Goal: Check status: Check status

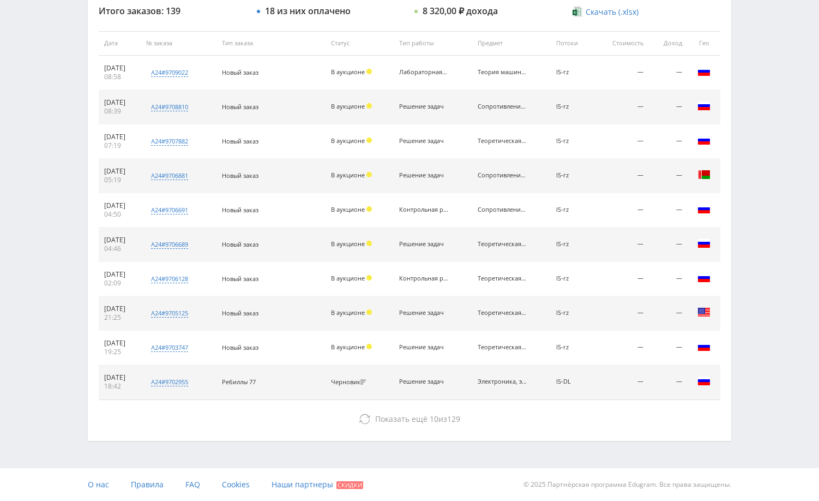
scroll to position [361, 0]
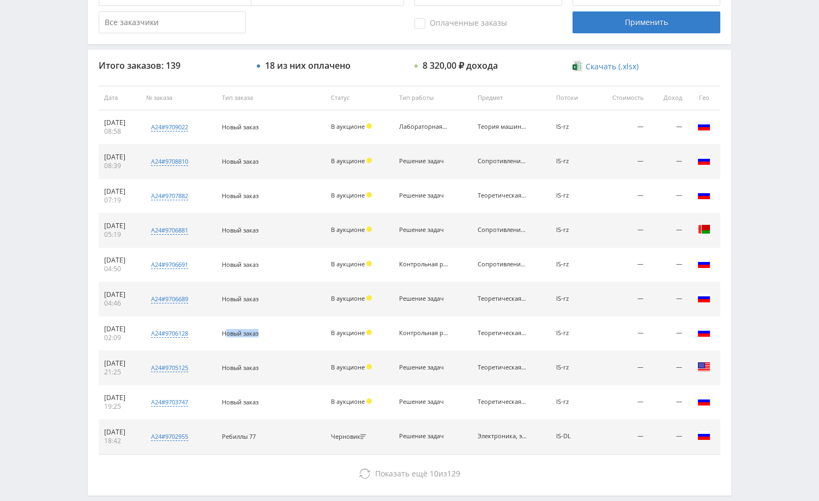
drag, startPoint x: 272, startPoint y: 331, endPoint x: 241, endPoint y: 330, distance: 31.1
click at [241, 330] on div "Новый заказ" at bounding box center [271, 333] width 98 height 8
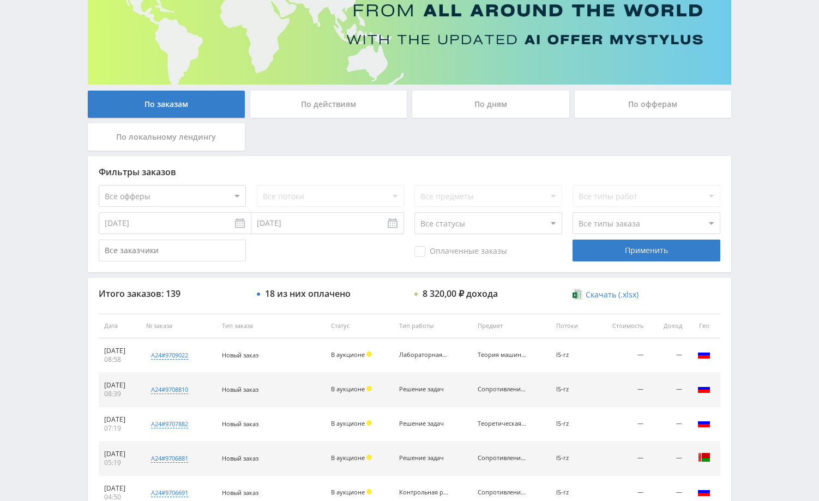
scroll to position [0, 0]
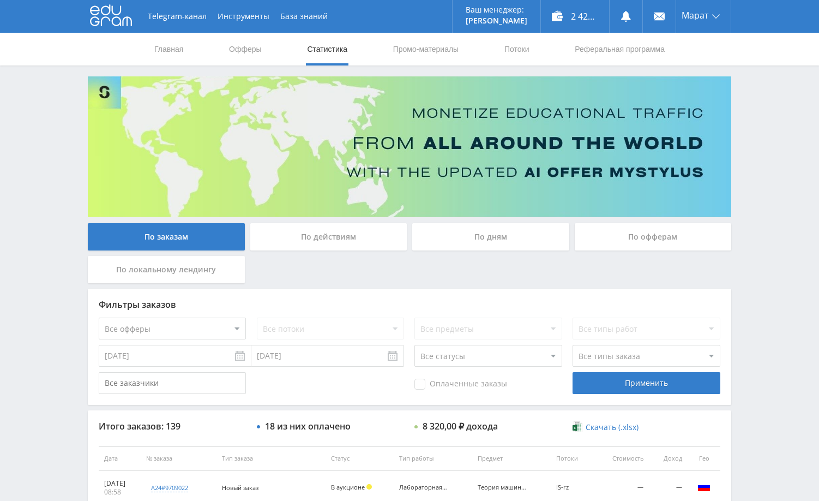
click at [760, 198] on div "Telegram-канал Инструменты База знаний Ваш менеджер: [PERSON_NAME] Online @edug…" at bounding box center [409, 458] width 819 height 916
click at [760, 166] on div "Telegram-канал Инструменты База знаний Ваш менеджер: [PERSON_NAME] Online @edug…" at bounding box center [409, 458] width 819 height 916
click at [762, 121] on div "Telegram-канал Инструменты База знаний Ваш менеджер: [PERSON_NAME] Online @edug…" at bounding box center [409, 458] width 819 height 916
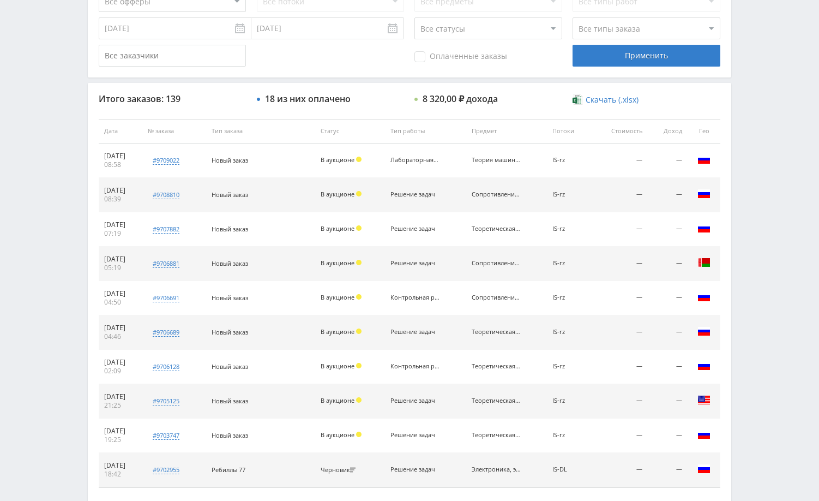
scroll to position [415, 0]
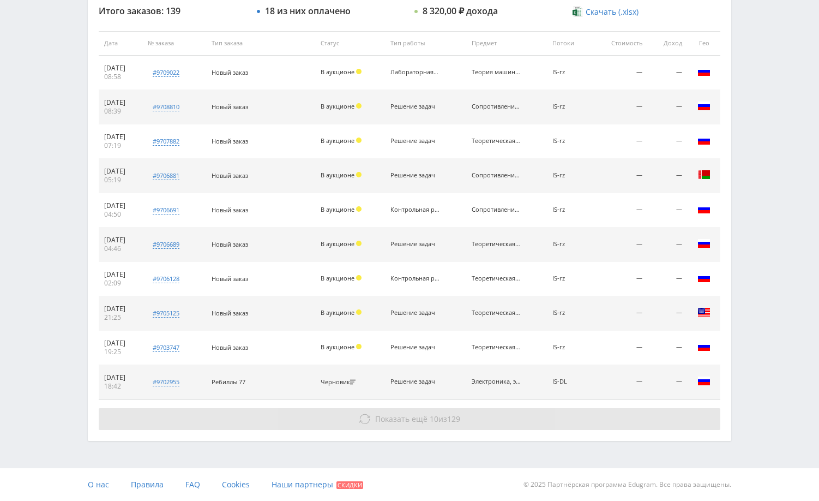
click at [513, 415] on button "Показать ещё 10 из 129" at bounding box center [410, 419] width 622 height 22
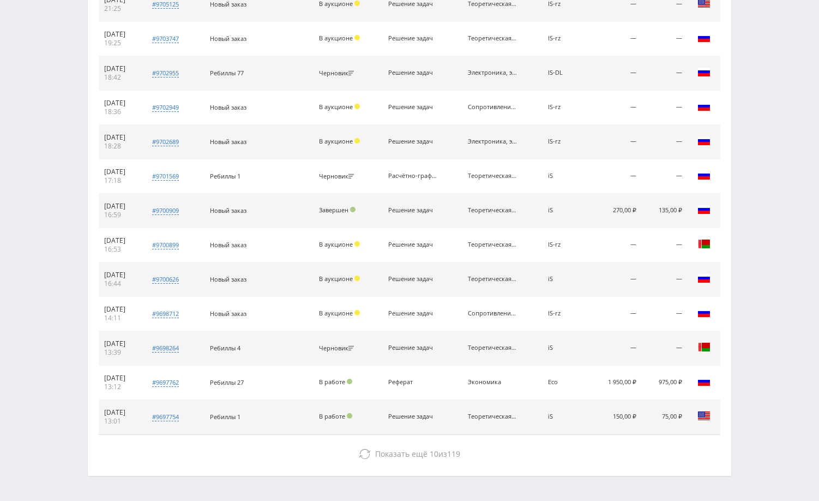
scroll to position [759, 0]
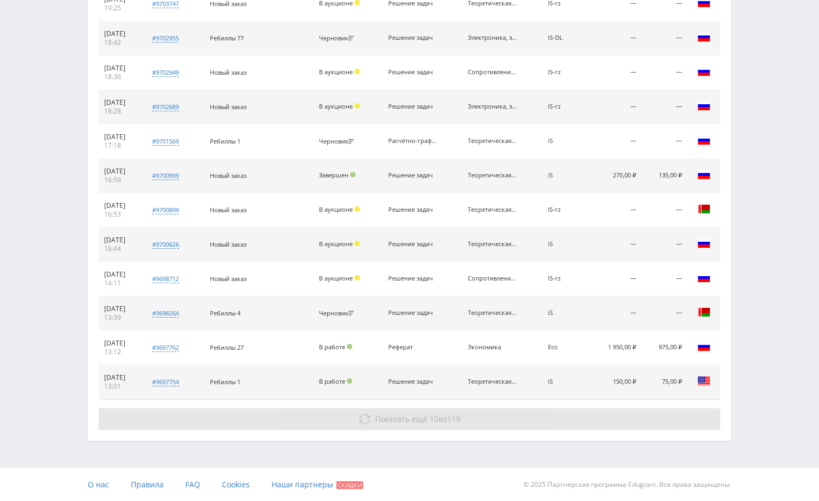
click at [602, 411] on button "Показать ещё 10 из 119" at bounding box center [410, 419] width 622 height 22
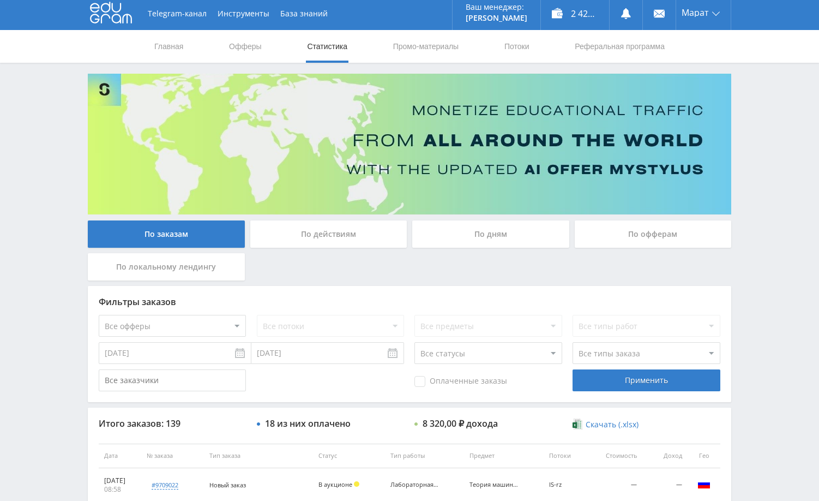
scroll to position [0, 0]
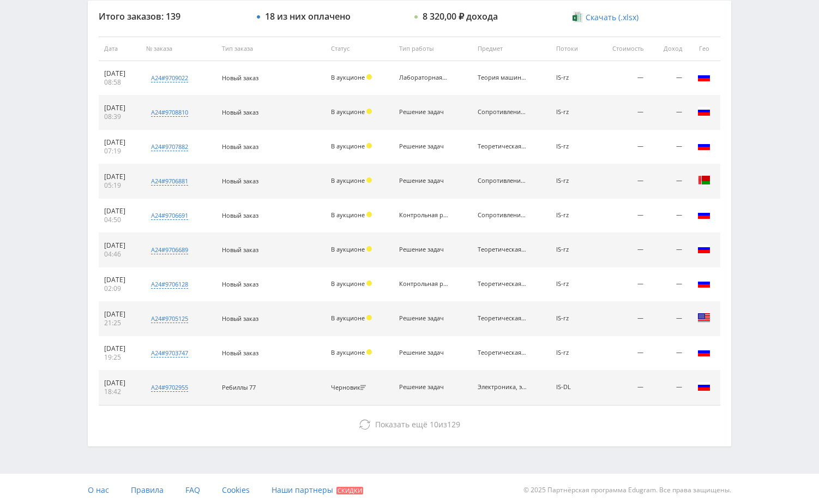
scroll to position [415, 0]
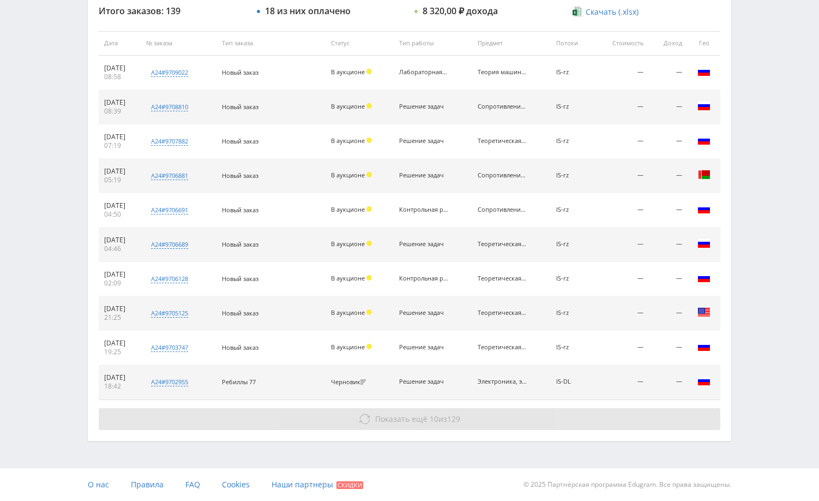
click at [543, 424] on button "Показать ещё 10 из 129" at bounding box center [410, 419] width 622 height 22
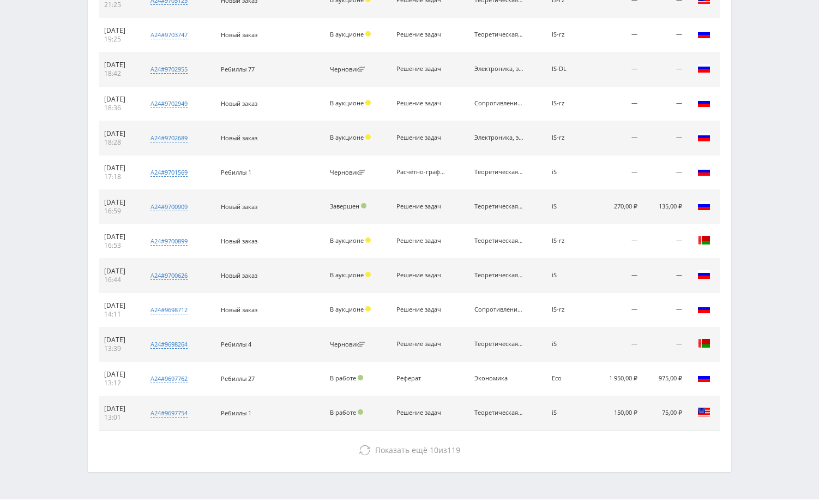
scroll to position [759, 0]
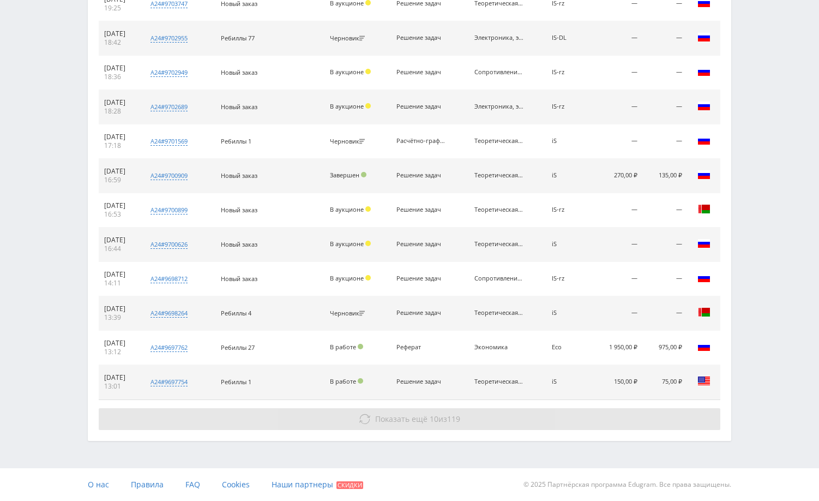
click at [642, 416] on button "Показать ещё 10 из 119" at bounding box center [410, 419] width 622 height 22
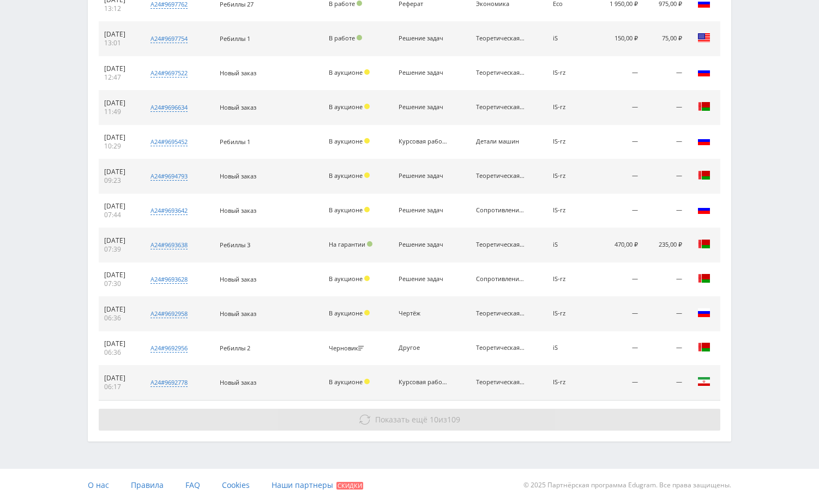
scroll to position [1102, 0]
click at [627, 425] on button "Показать ещё 10 из 109" at bounding box center [410, 419] width 622 height 22
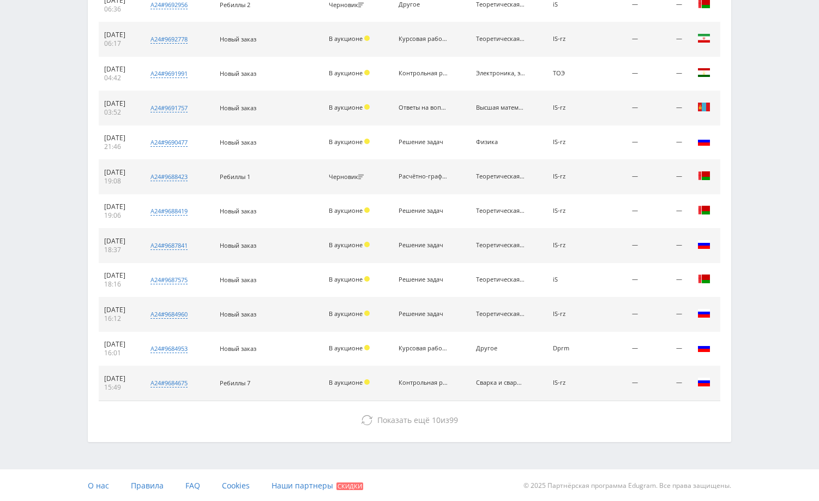
scroll to position [1446, 0]
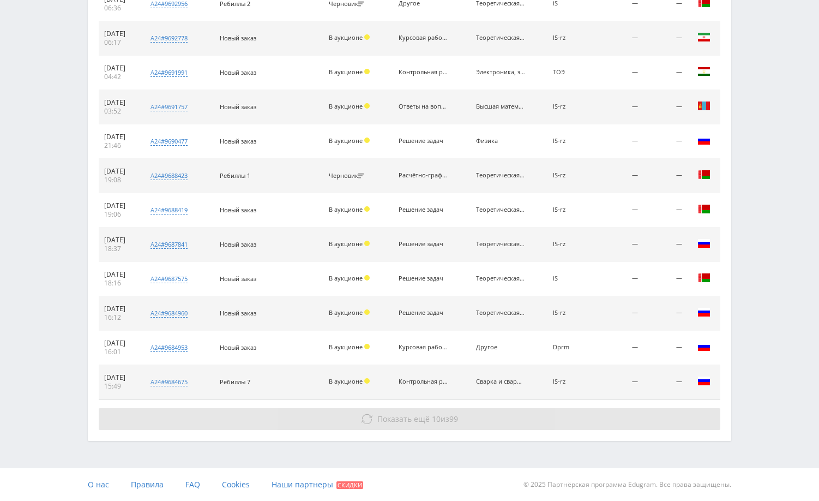
click at [659, 413] on button "Показать ещё 10 из 99" at bounding box center [410, 419] width 622 height 22
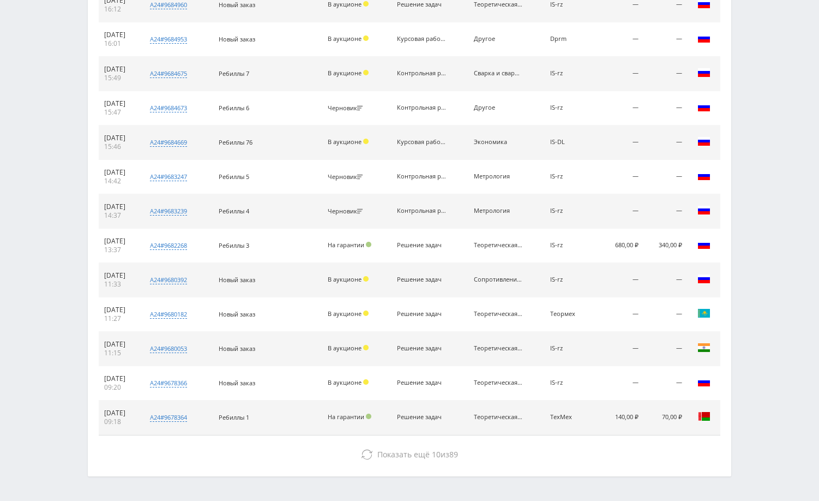
scroll to position [1790, 0]
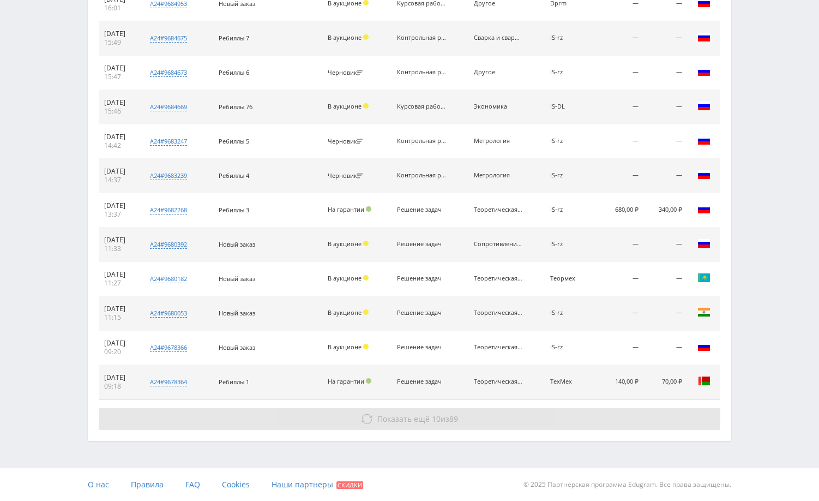
click at [681, 422] on button "Показать ещё 10 из 89" at bounding box center [410, 419] width 622 height 22
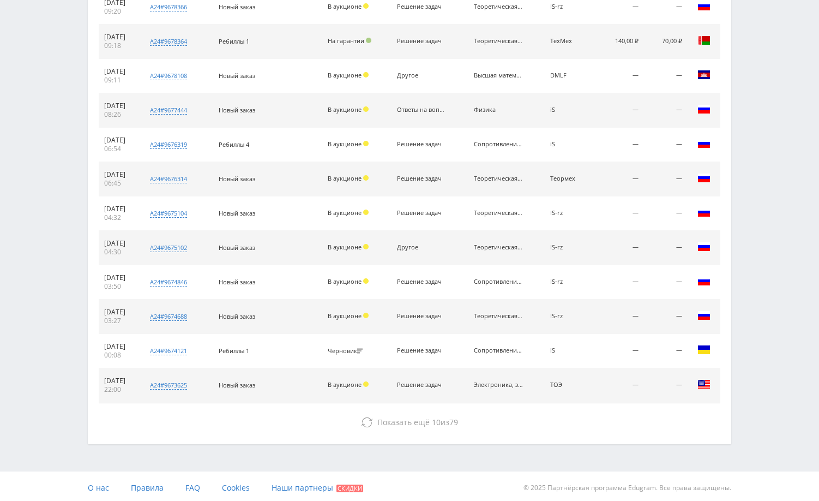
scroll to position [2133, 0]
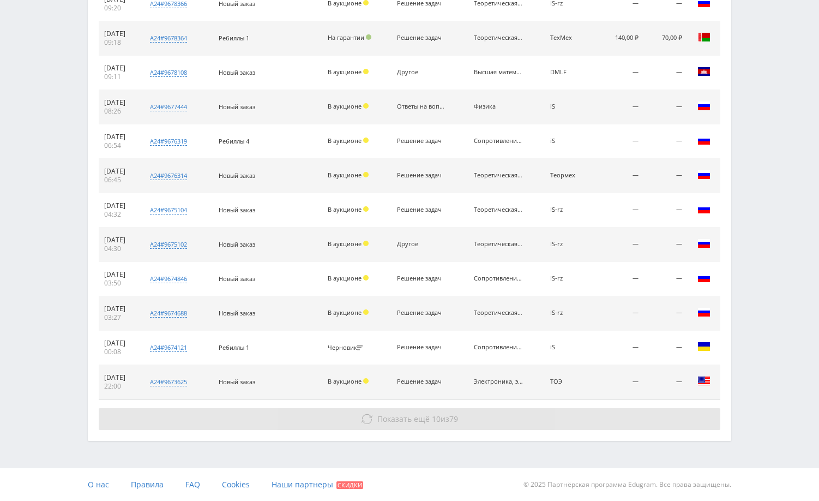
click at [605, 413] on button "Показать ещё 10 из 79" at bounding box center [410, 419] width 622 height 22
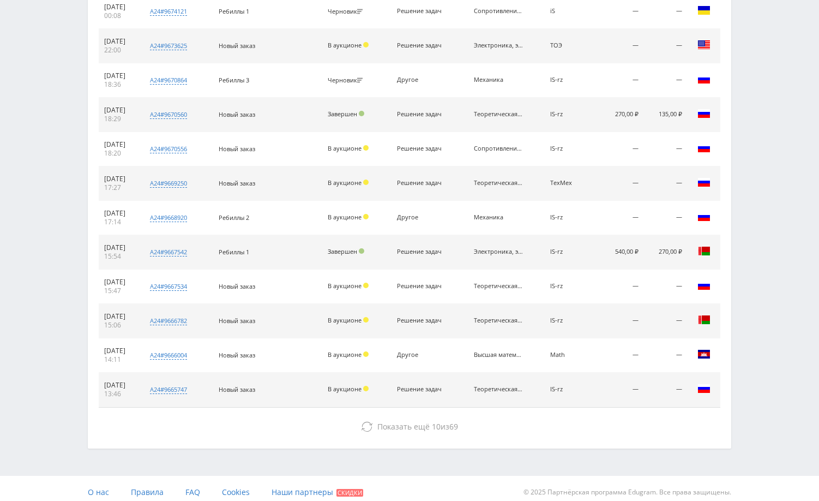
scroll to position [2477, 0]
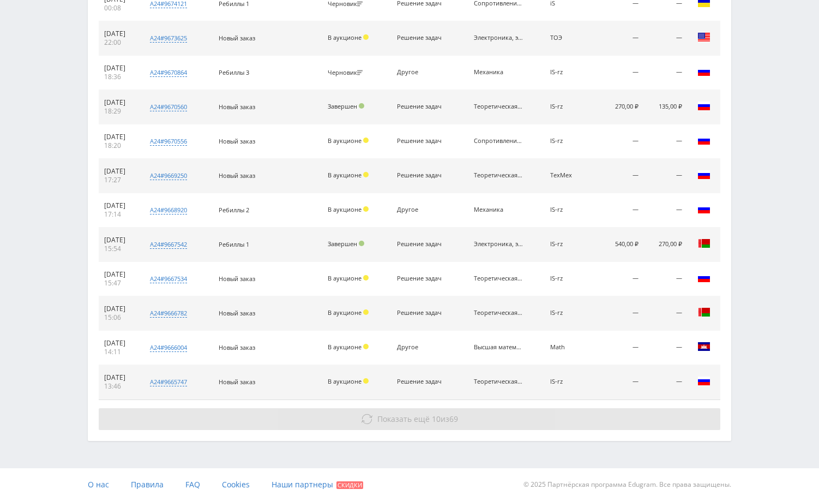
click at [611, 415] on button "Показать ещё 10 из 69" at bounding box center [410, 419] width 622 height 22
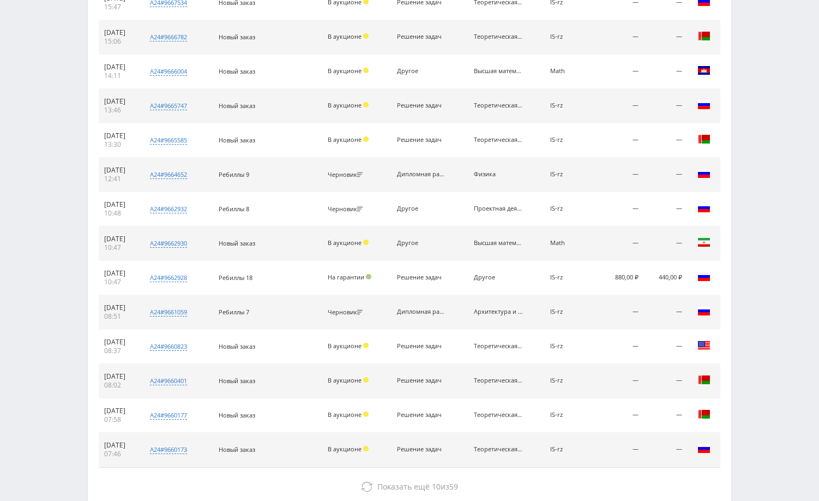
scroll to position [2820, 0]
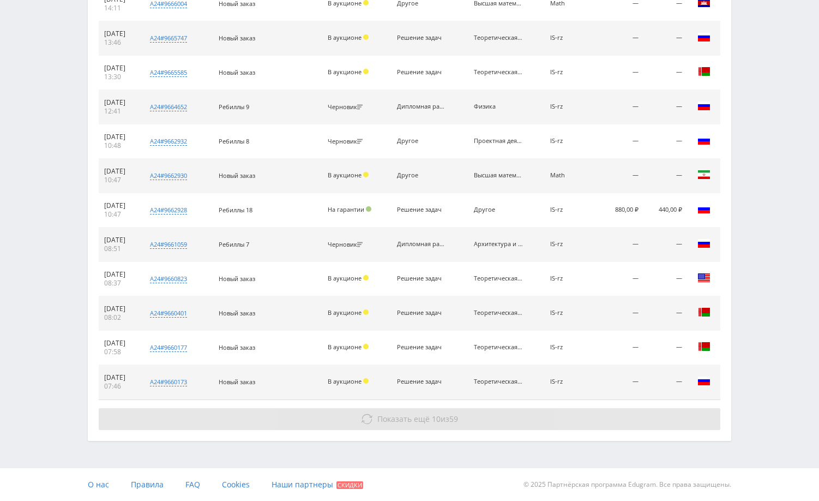
click at [612, 415] on button "Показать ещё 10 из 59" at bounding box center [410, 419] width 622 height 22
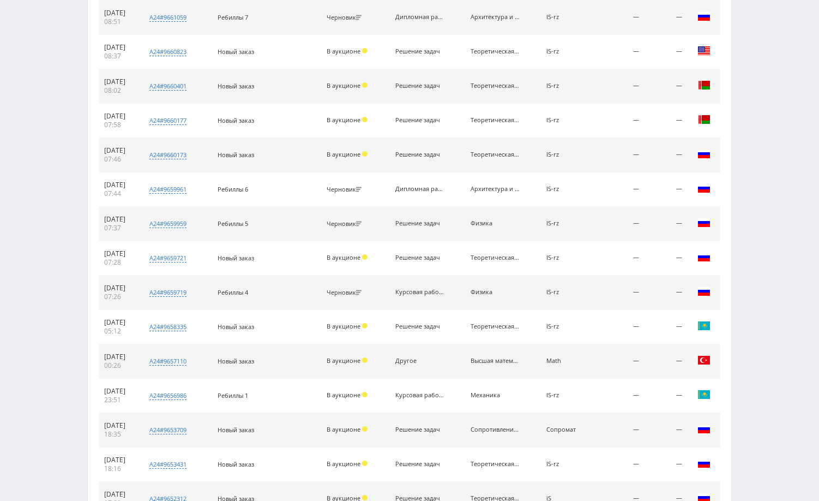
scroll to position [3164, 0]
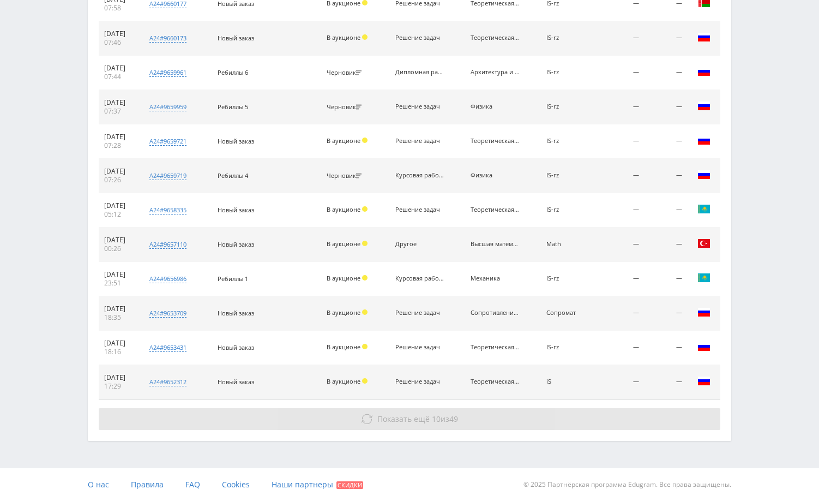
click at [613, 422] on button "Показать ещё 10 из 49" at bounding box center [410, 419] width 622 height 22
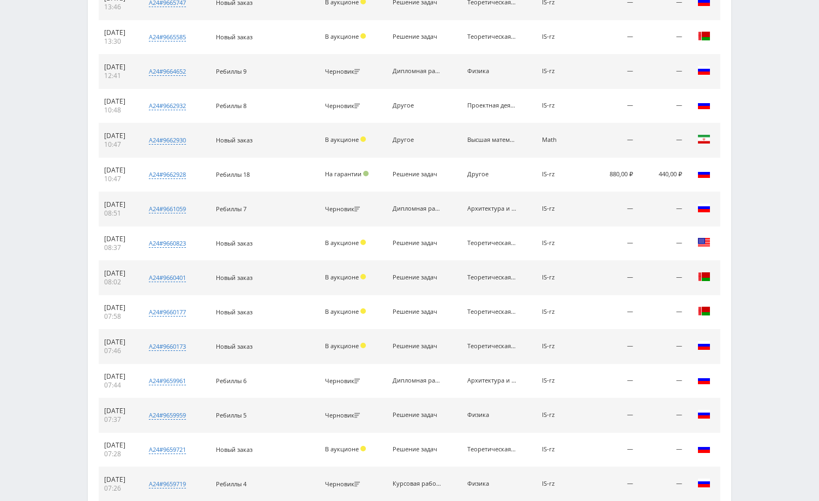
scroll to position [2837, 0]
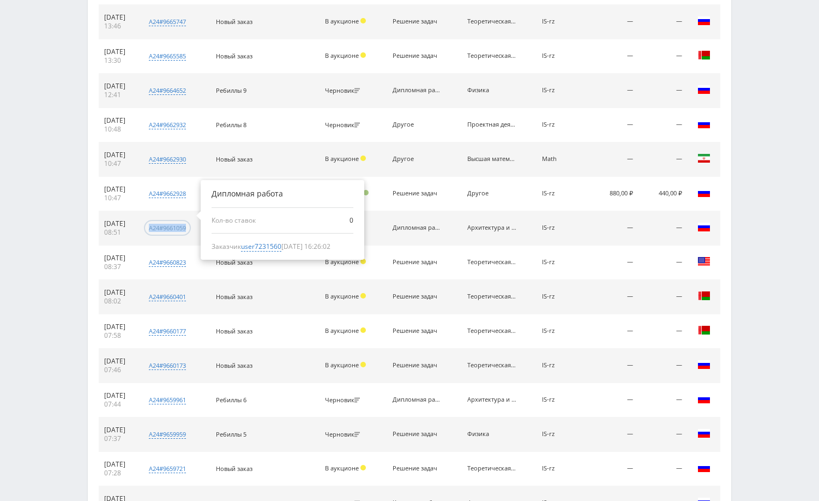
drag, startPoint x: 210, startPoint y: 226, endPoint x: 160, endPoint y: 230, distance: 49.8
click at [160, 230] on td "a24#9661059 Дипломная работа Кол-во ставок 0 Заказчик user7231560 01.10.2025 16…" at bounding box center [175, 228] width 72 height 34
copy div "a24#9661059"
drag, startPoint x: 297, startPoint y: 248, endPoint x: 259, endPoint y: 249, distance: 38.8
click at [259, 249] on div "Заказчик user7231560 01.10.2025 16:26:02" at bounding box center [283, 247] width 142 height 10
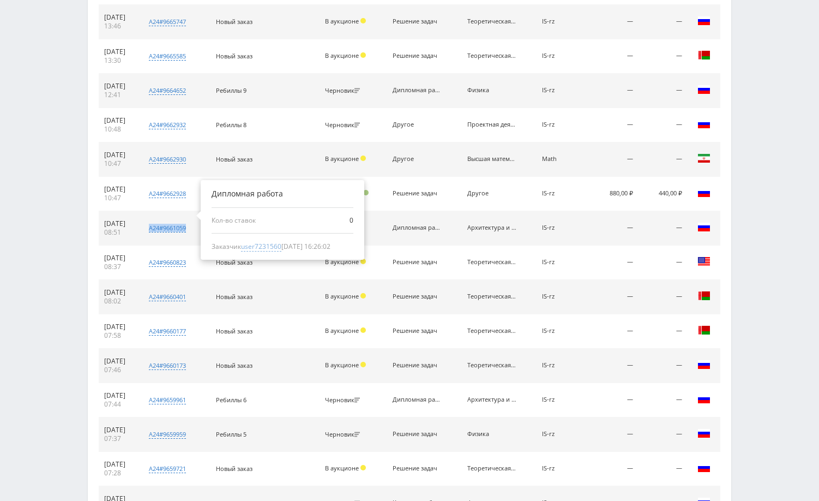
copy span "user7231560"
drag, startPoint x: 209, startPoint y: 226, endPoint x: 157, endPoint y: 229, distance: 52.4
click at [157, 229] on td "a24#9661059 Дипломная работа Кол-во ставок 0 Заказчик user7231560 01.10.2025 16…" at bounding box center [175, 228] width 72 height 34
copy div "a24#9661059"
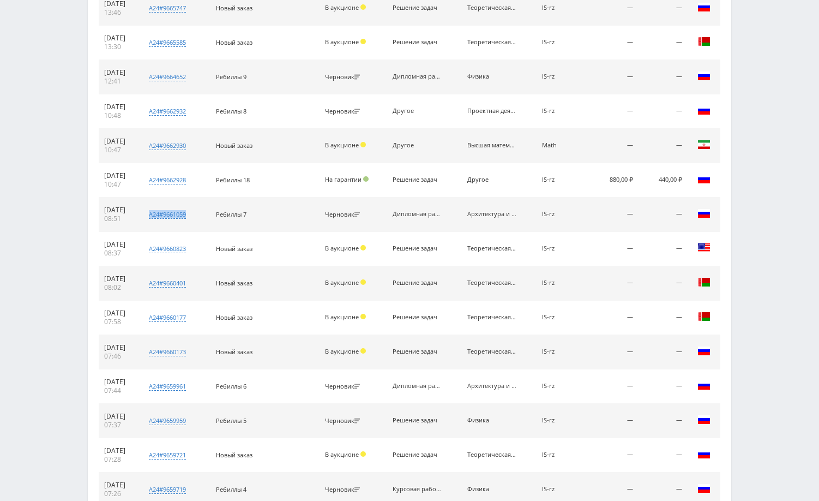
scroll to position [2846, 0]
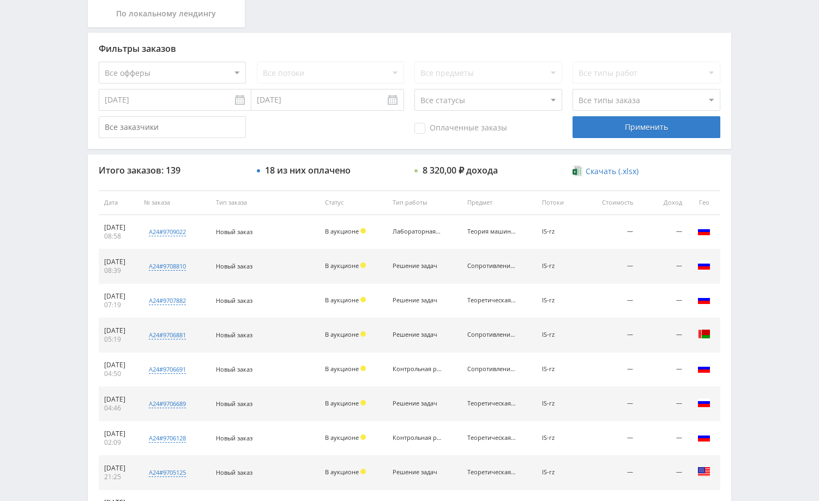
scroll to position [0, 0]
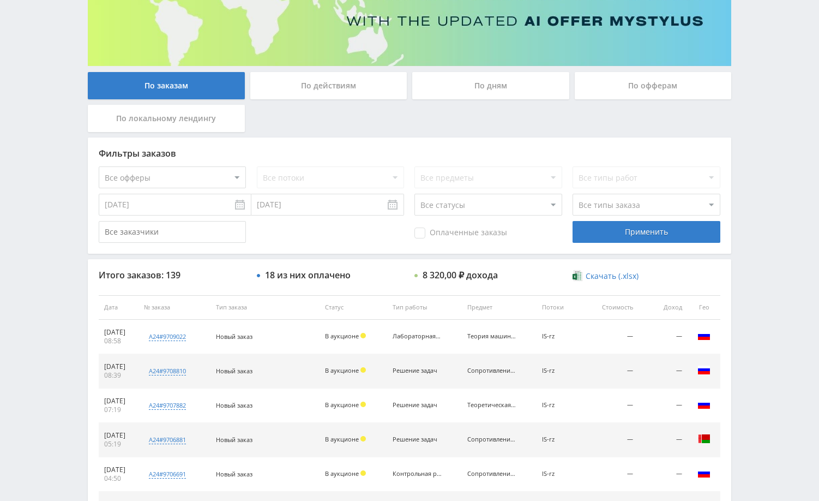
scroll to position [55, 0]
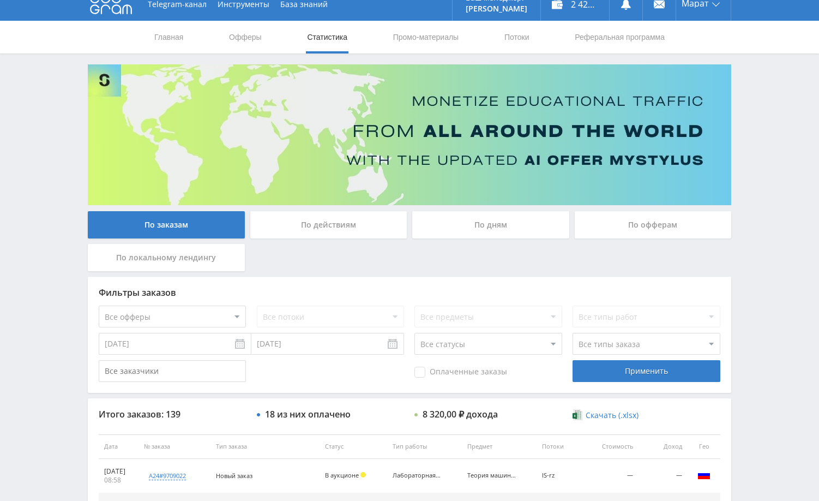
scroll to position [0, 0]
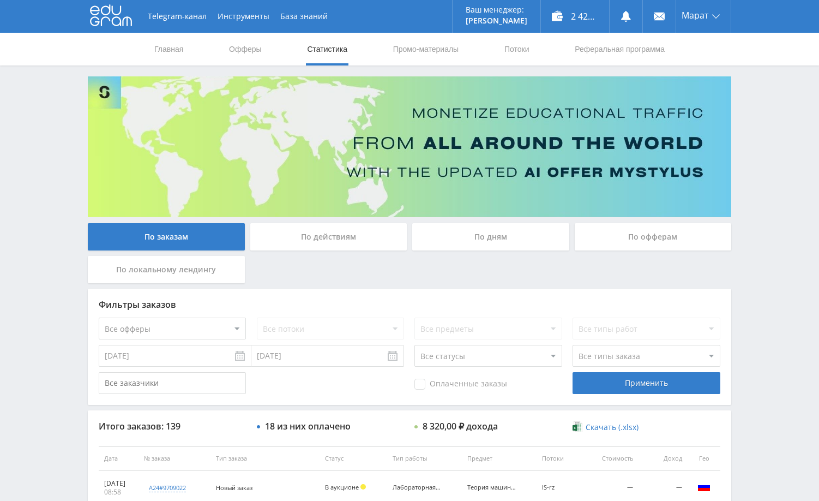
click at [789, 248] on div "Telegram-канал Инструменты База знаний Ваш менеджер: [PERSON_NAME] Online @edug…" at bounding box center [409, 458] width 819 height 916
click at [773, 184] on div "Telegram-канал Инструменты База знаний Ваш менеджер: [PERSON_NAME] Online @edug…" at bounding box center [409, 458] width 819 height 916
click at [777, 341] on div "Telegram-канал Инструменты База знаний Ваш менеджер: [PERSON_NAME] Online @edug…" at bounding box center [409, 458] width 819 height 916
click at [795, 259] on div "Telegram-канал Инструменты База знаний Ваш менеджер: [PERSON_NAME] Online @edug…" at bounding box center [409, 458] width 819 height 916
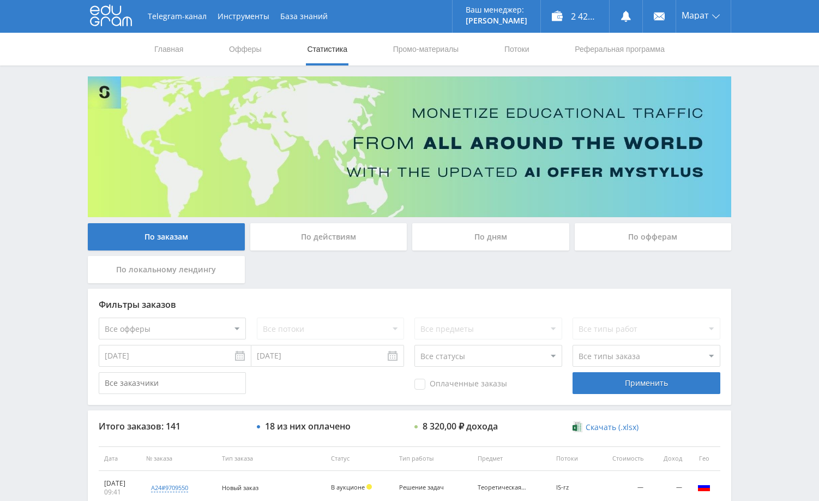
click at [793, 259] on div "Telegram-канал Инструменты База знаний Ваш менеджер: [PERSON_NAME] Online @edug…" at bounding box center [409, 458] width 819 height 916
click at [789, 170] on div "Telegram-канал Инструменты База знаний Ваш менеджер: [PERSON_NAME] Online @edug…" at bounding box center [409, 458] width 819 height 916
drag, startPoint x: 763, startPoint y: 146, endPoint x: 692, endPoint y: 39, distance: 127.8
click at [763, 144] on div "Telegram-канал Инструменты База знаний Ваш менеджер: [PERSON_NAME] Online @edug…" at bounding box center [409, 458] width 819 height 916
